Goal: Find specific page/section

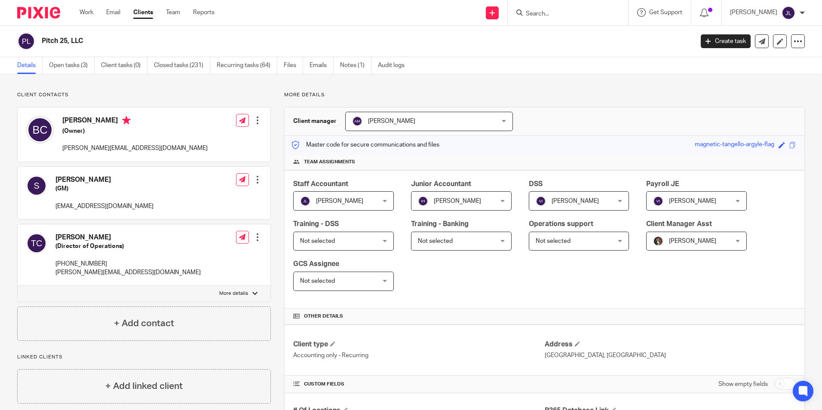
click at [583, 16] on input "Search" at bounding box center [563, 14] width 77 height 8
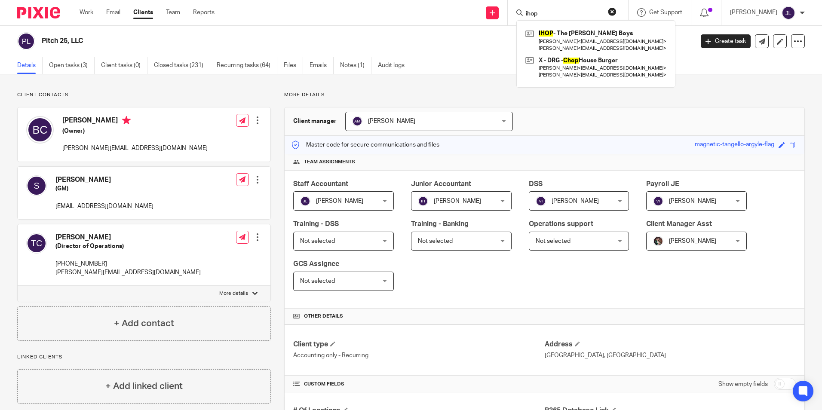
type input "ihop"
click button "submit" at bounding box center [0, 0] width 0 height 0
click at [583, 36] on link at bounding box center [595, 40] width 145 height 27
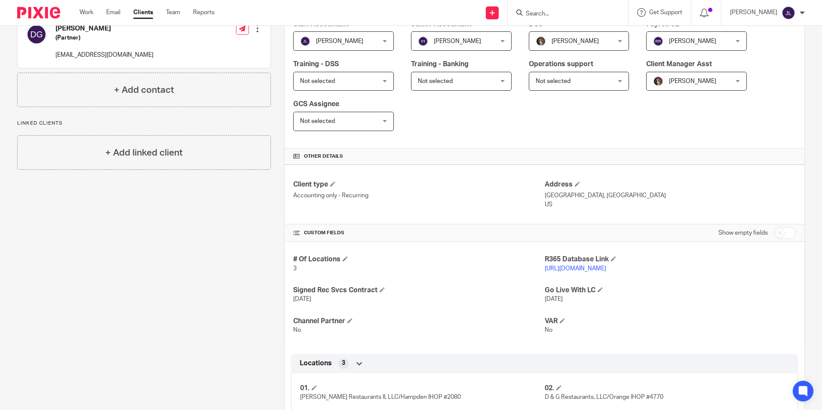
scroll to position [172, 0]
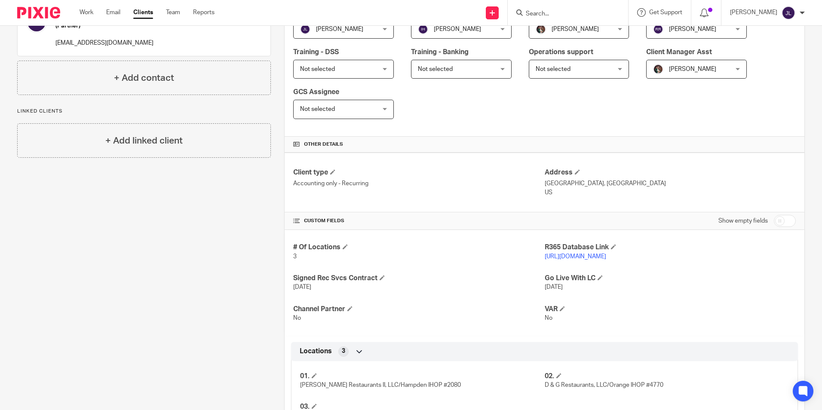
click at [584, 256] on link "[URL][DOMAIN_NAME]" at bounding box center [575, 257] width 61 height 6
